Goal: Task Accomplishment & Management: Use online tool/utility

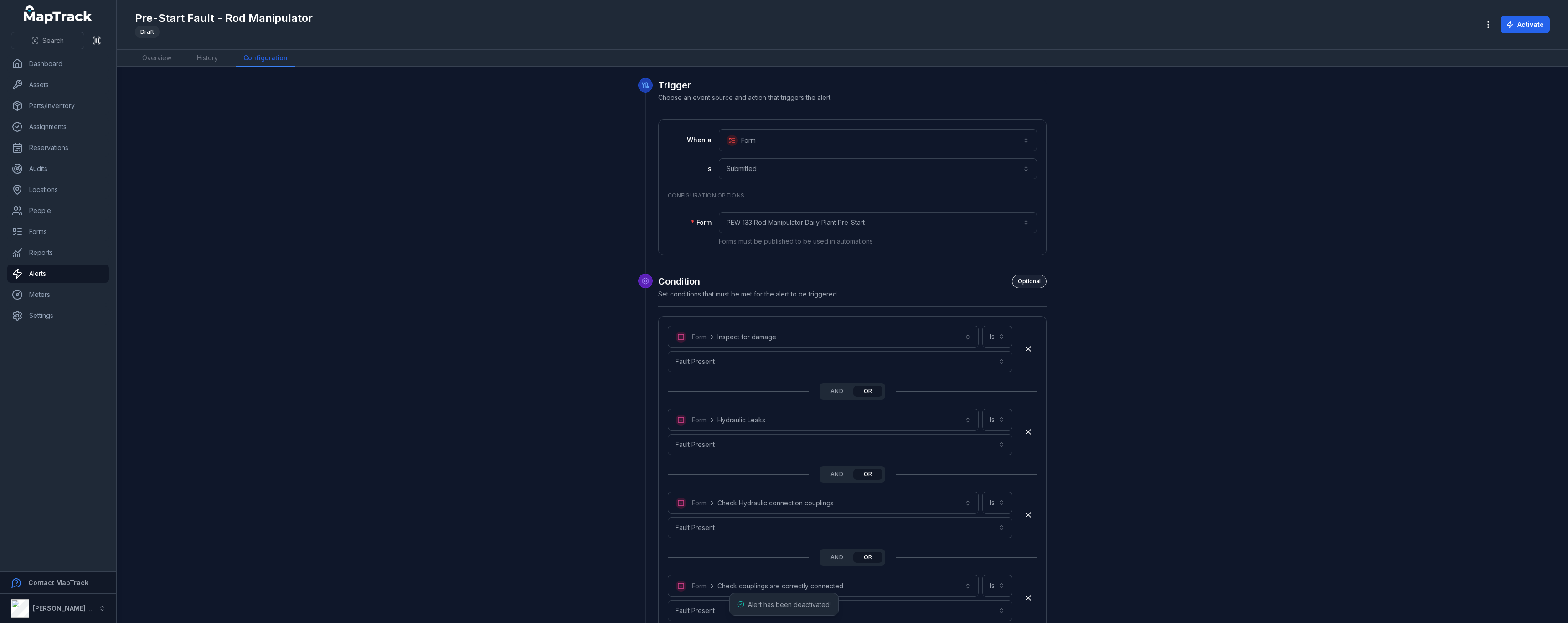
scroll to position [1598, 0]
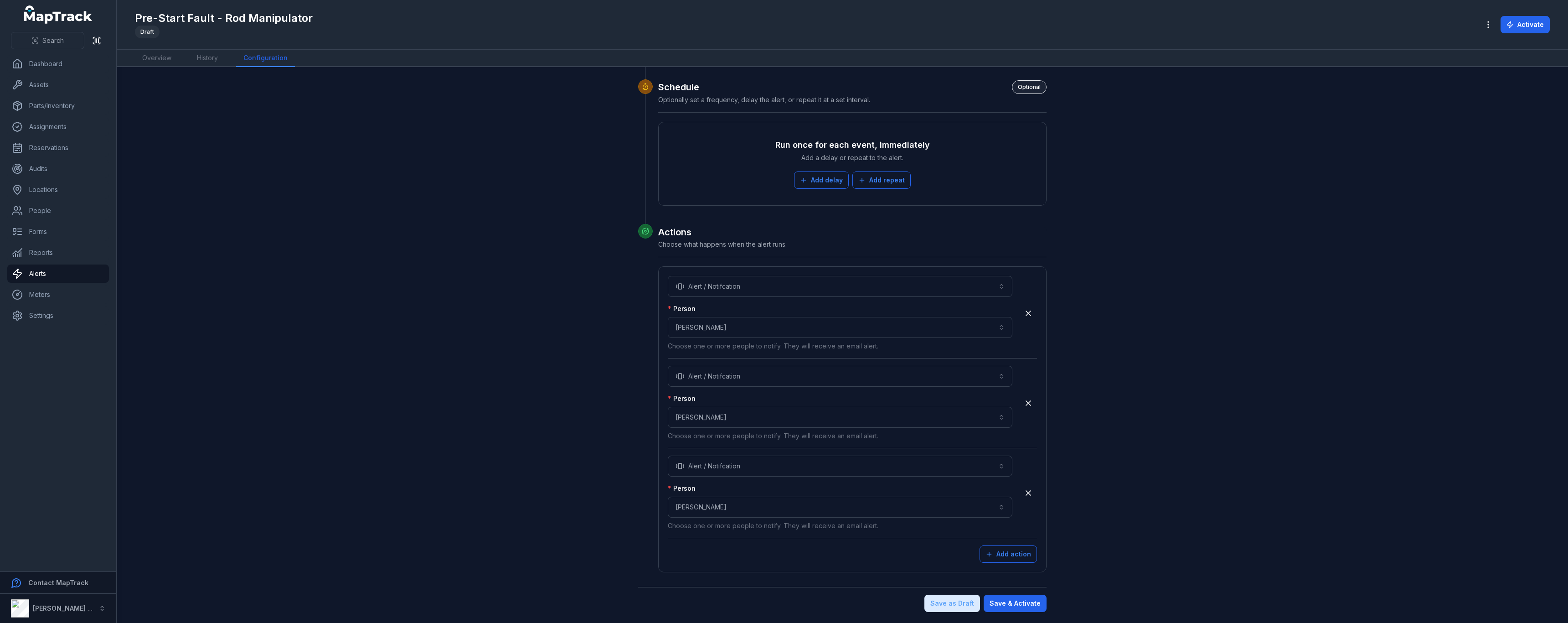
click at [1005, 541] on div "**********" at bounding box center [852, 419] width 369 height 287
click at [1012, 557] on button "Add action" at bounding box center [1008, 554] width 57 height 17
click at [761, 560] on button "Choose an action" at bounding box center [840, 556] width 345 height 21
click at [732, 582] on div "Alert / Notifcation" at bounding box center [707, 580] width 65 height 9
click at [800, 596] on button "Choose a person" at bounding box center [840, 597] width 345 height 21
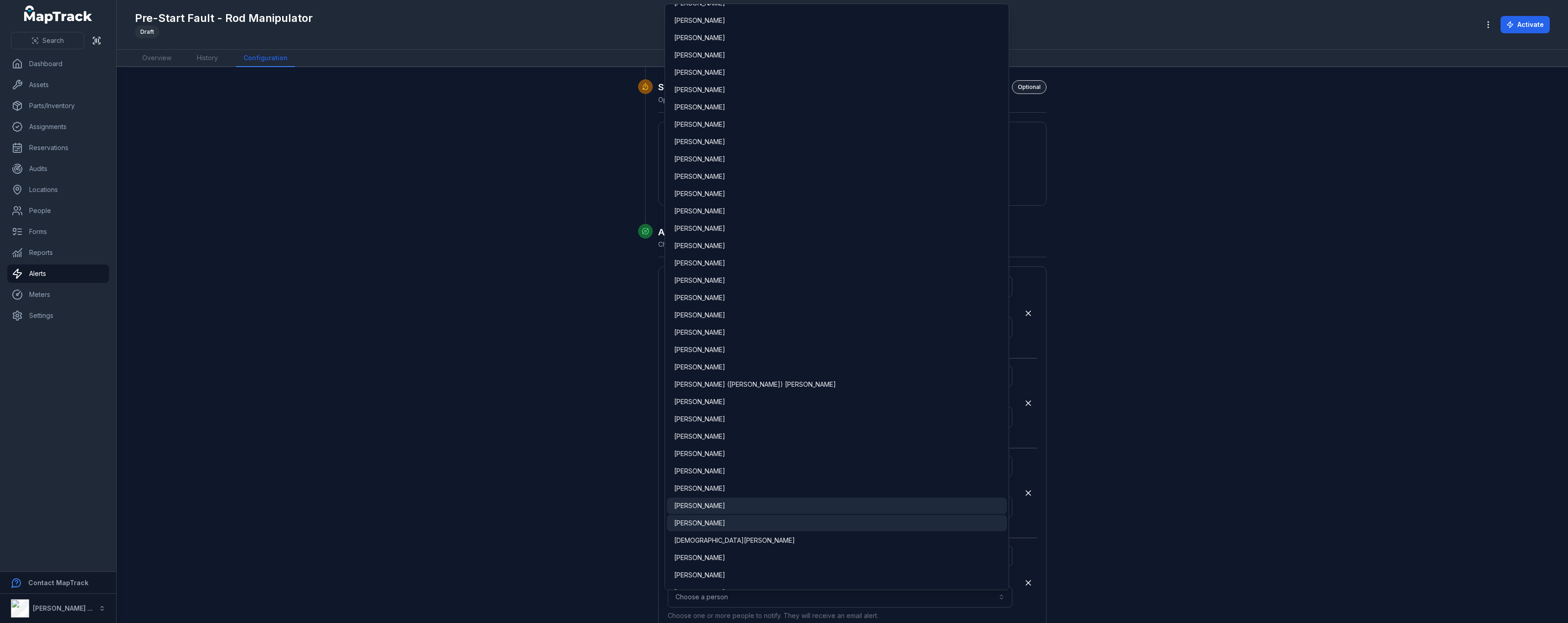
scroll to position [1596, 0]
click at [783, 497] on div "[PERSON_NAME]" at bounding box center [837, 499] width 326 height 9
click at [1197, 478] on main "**********" at bounding box center [842, 345] width 1451 height 556
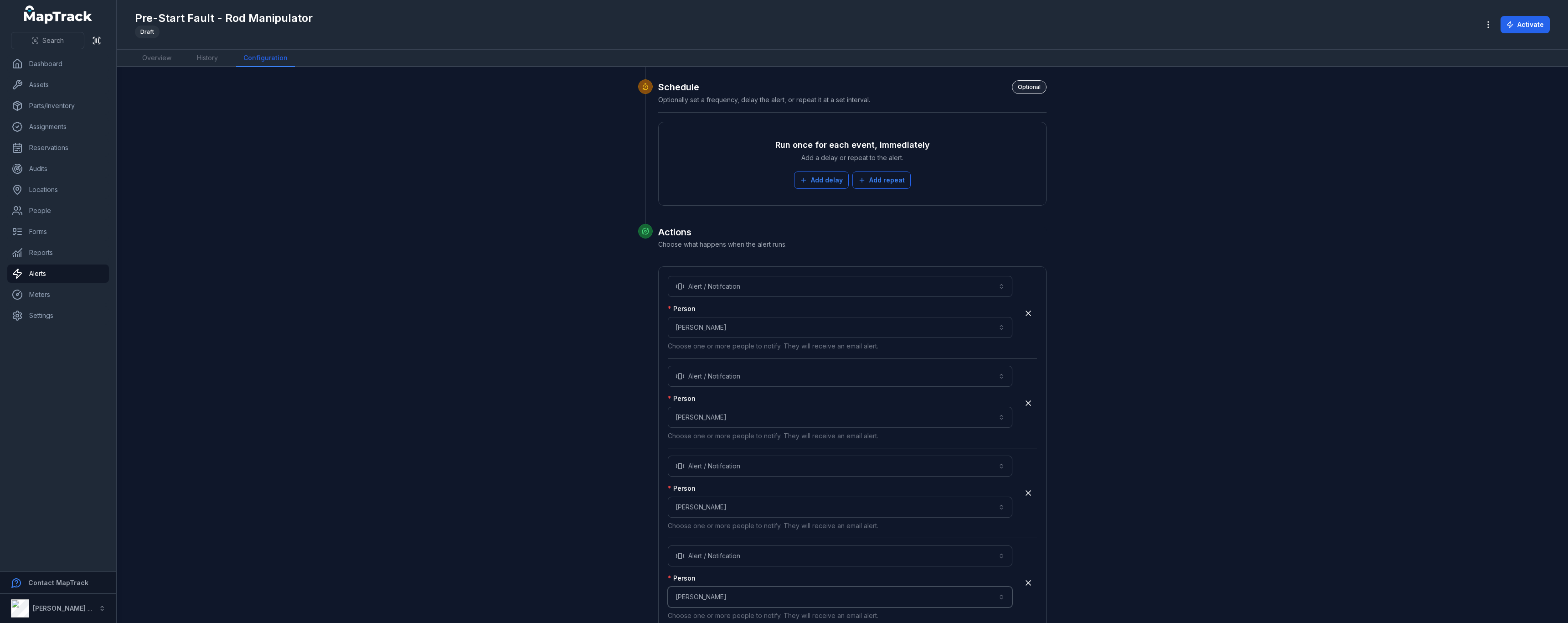
scroll to position [1688, 0]
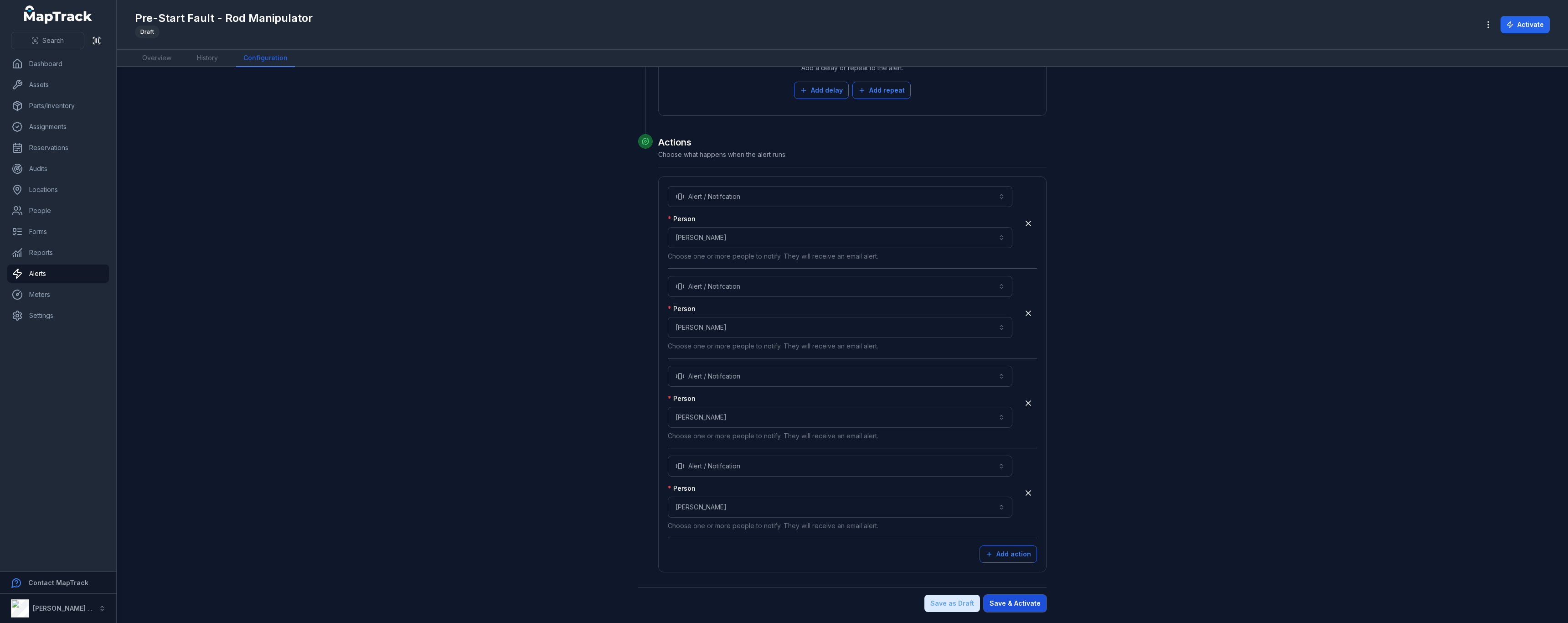
click at [1021, 600] on button "Save & Activate" at bounding box center [1015, 603] width 63 height 17
